Goal: Check status: Check status

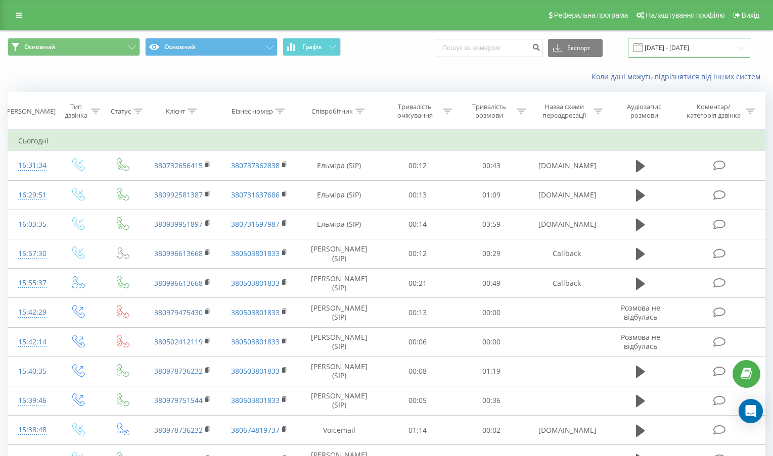
click at [662, 51] on input "[DATE] - [DATE]" at bounding box center [689, 48] width 122 height 20
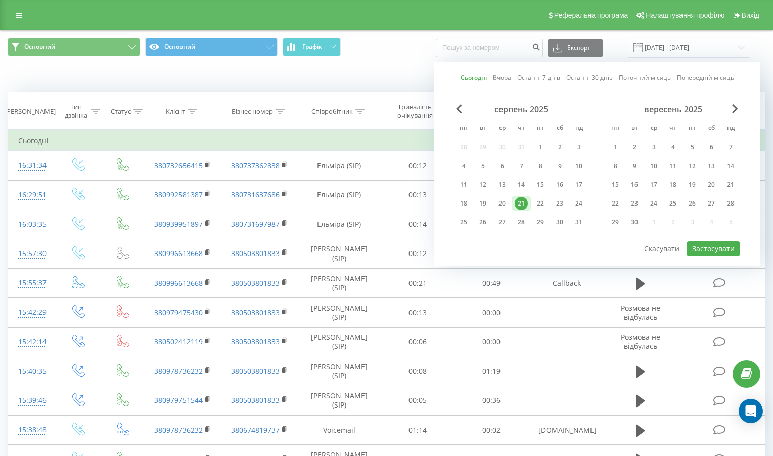
click at [471, 77] on link "Сьогодні" at bounding box center [474, 78] width 26 height 10
click at [718, 253] on button "Застосувати" at bounding box center [713, 249] width 54 height 15
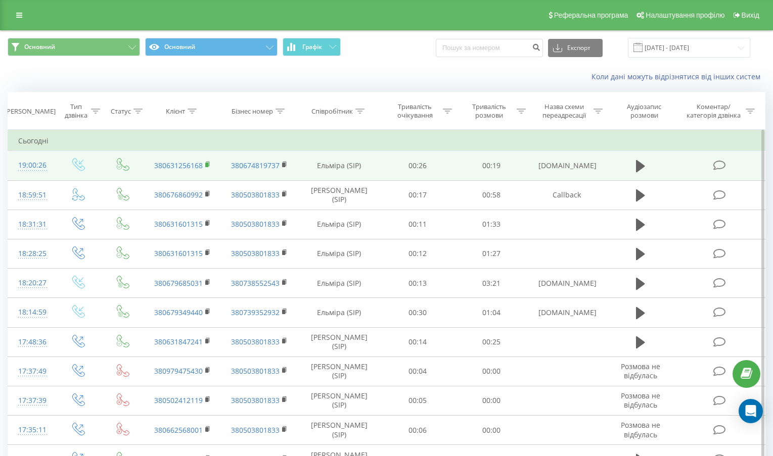
click at [210, 166] on icon at bounding box center [208, 164] width 6 height 7
